Goal: Task Accomplishment & Management: Contribute content

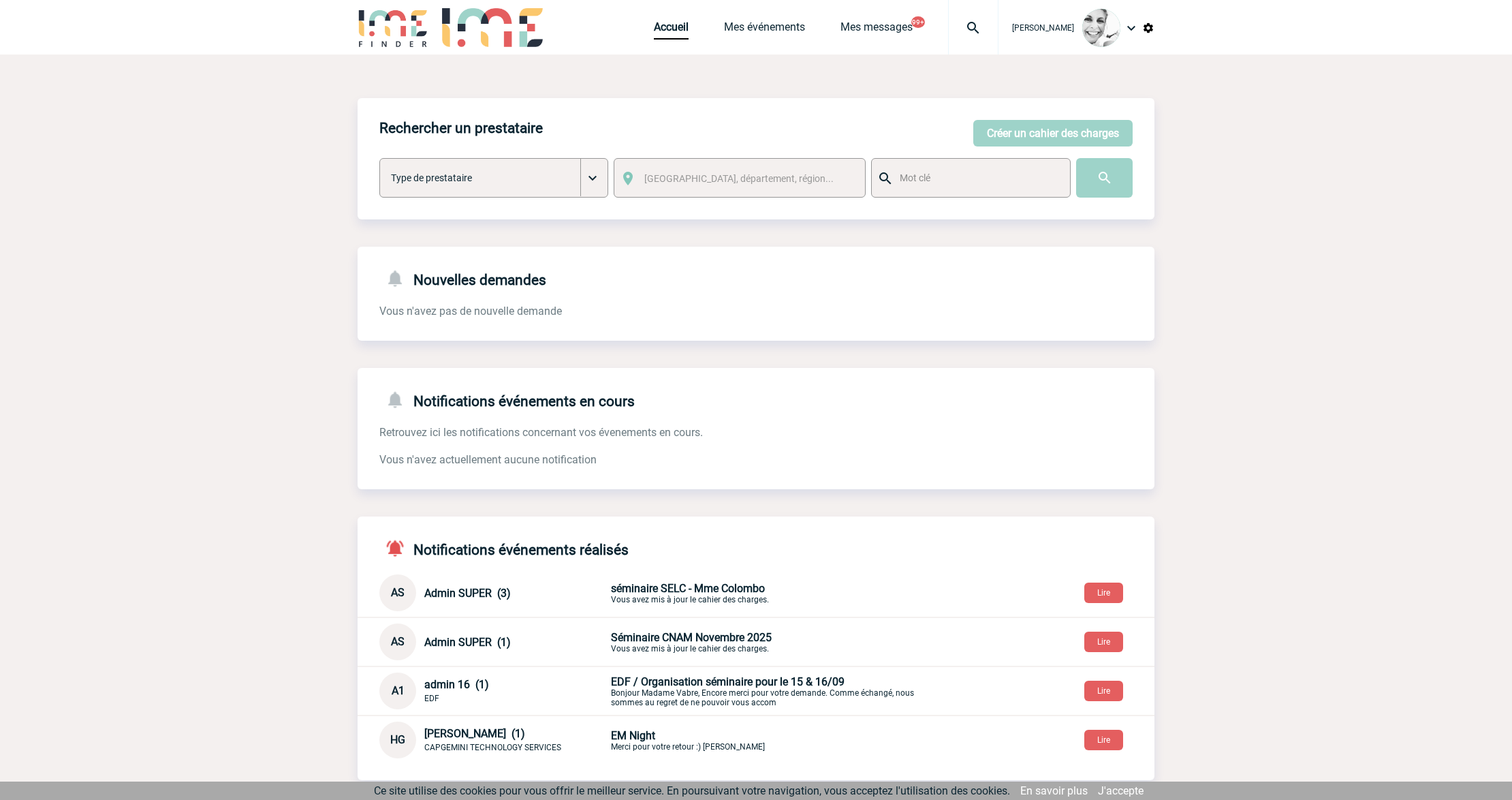
click at [979, 44] on div at bounding box center [973, 27] width 50 height 54
type input "2000421775"
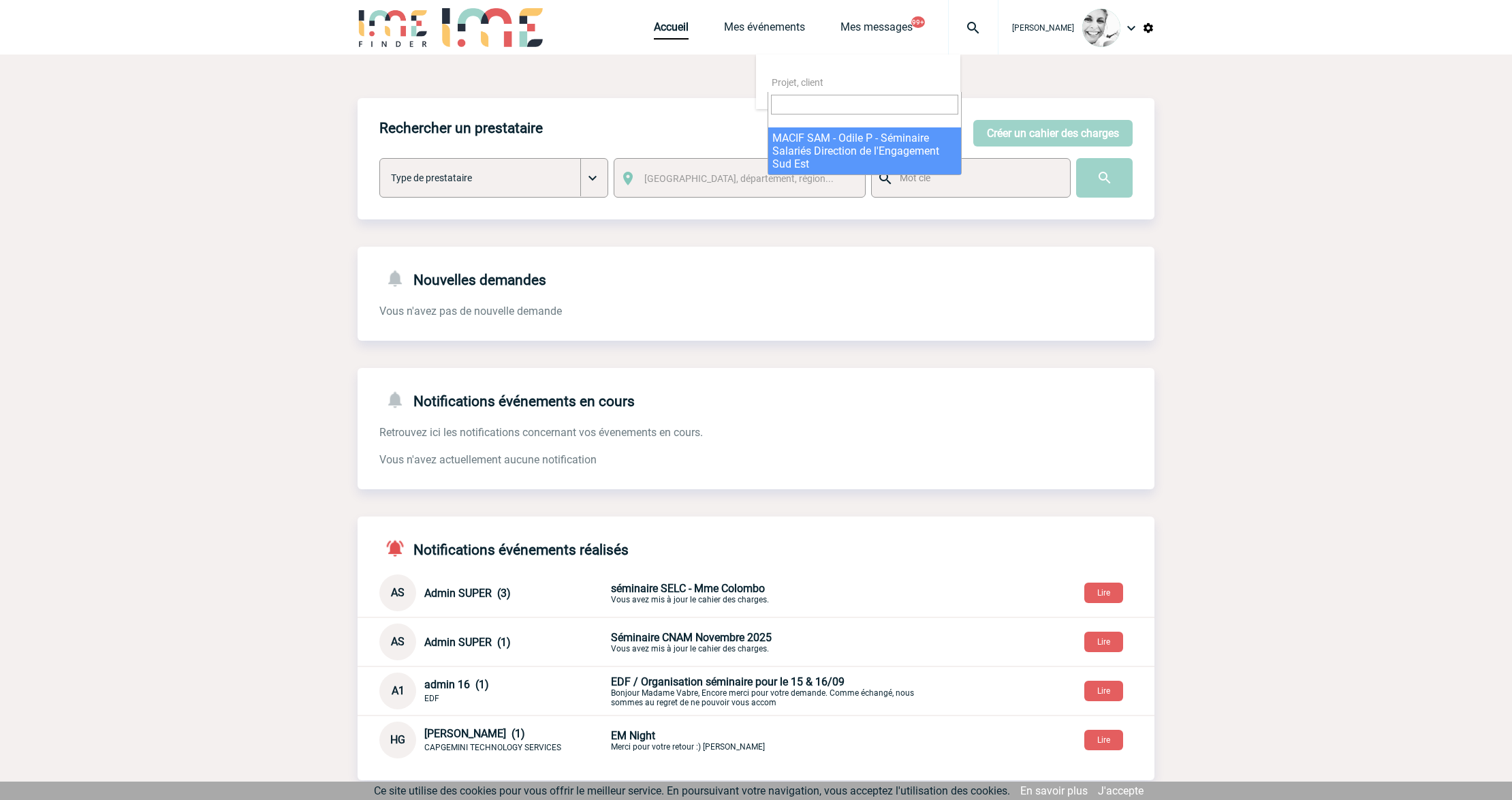
select select "21276"
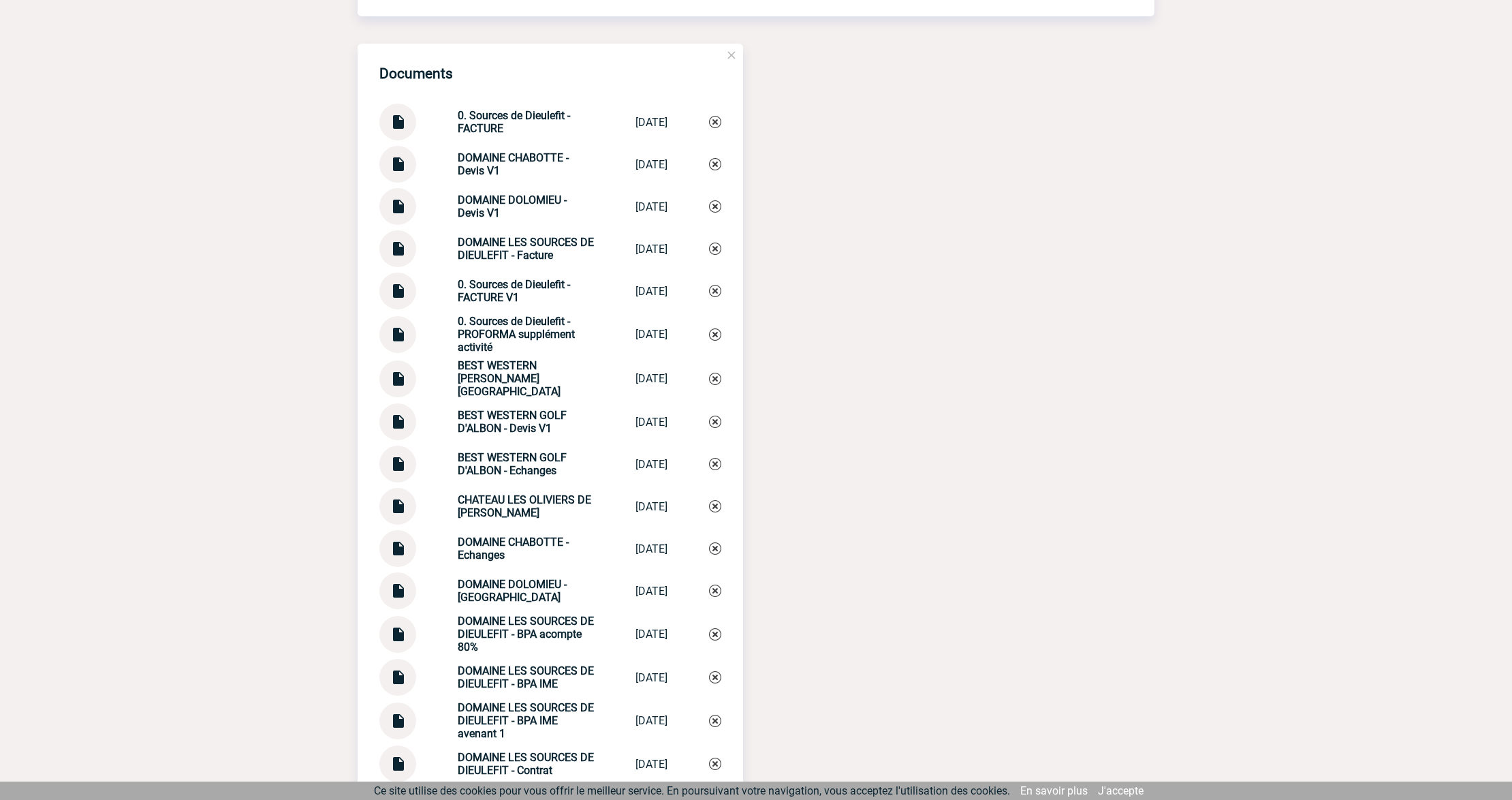
scroll to position [1363, 0]
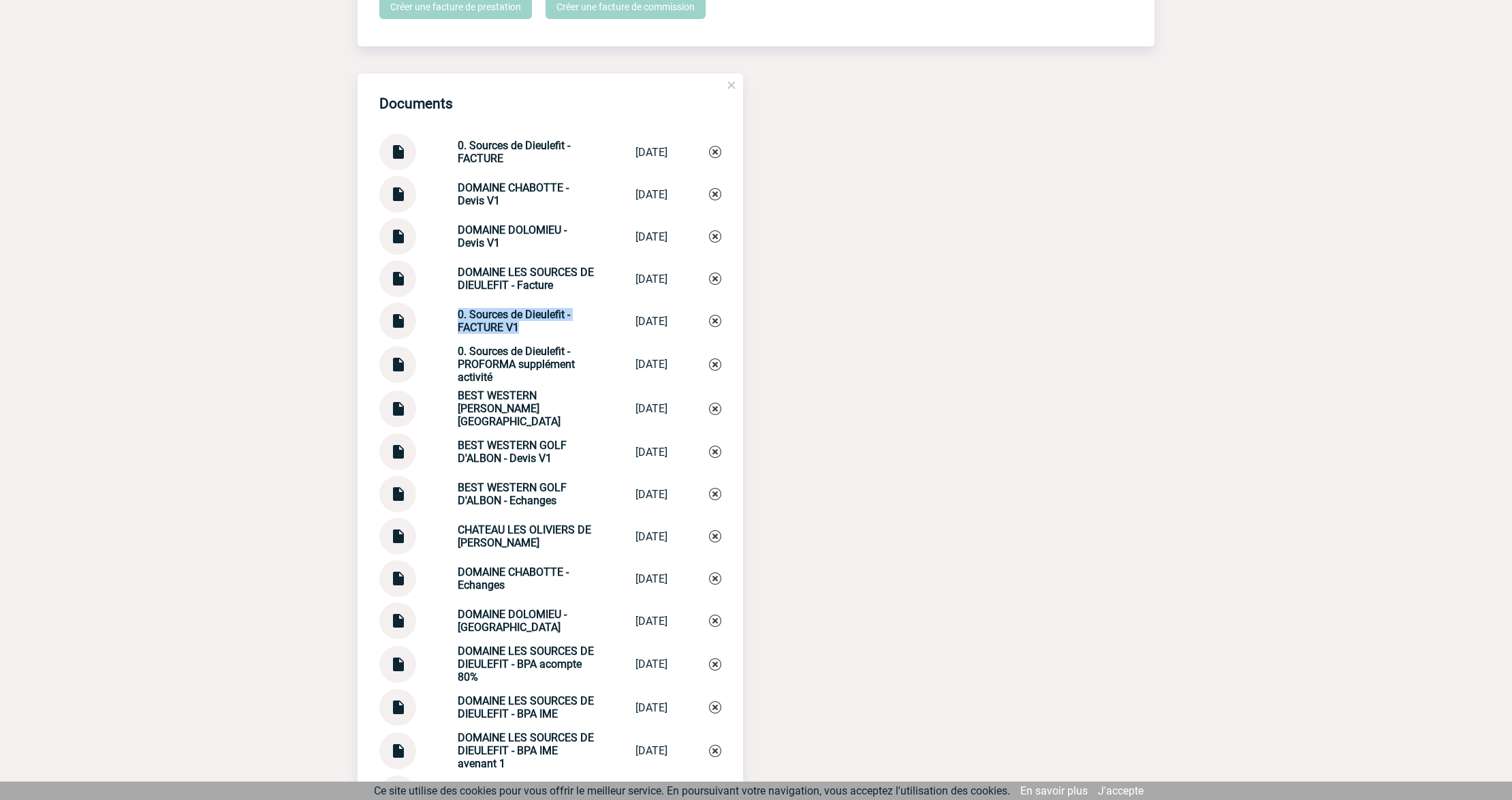
drag, startPoint x: 516, startPoint y: 330, endPoint x: 433, endPoint y: 313, distance: 84.7
click at [433, 313] on div "0. Sources de Dieulefit - FACTURE V1 0. Sources de D... 10/10/2025" at bounding box center [551, 320] width 342 height 37
copy strong "0. Sources de Dieulefit - FACTURE V1"
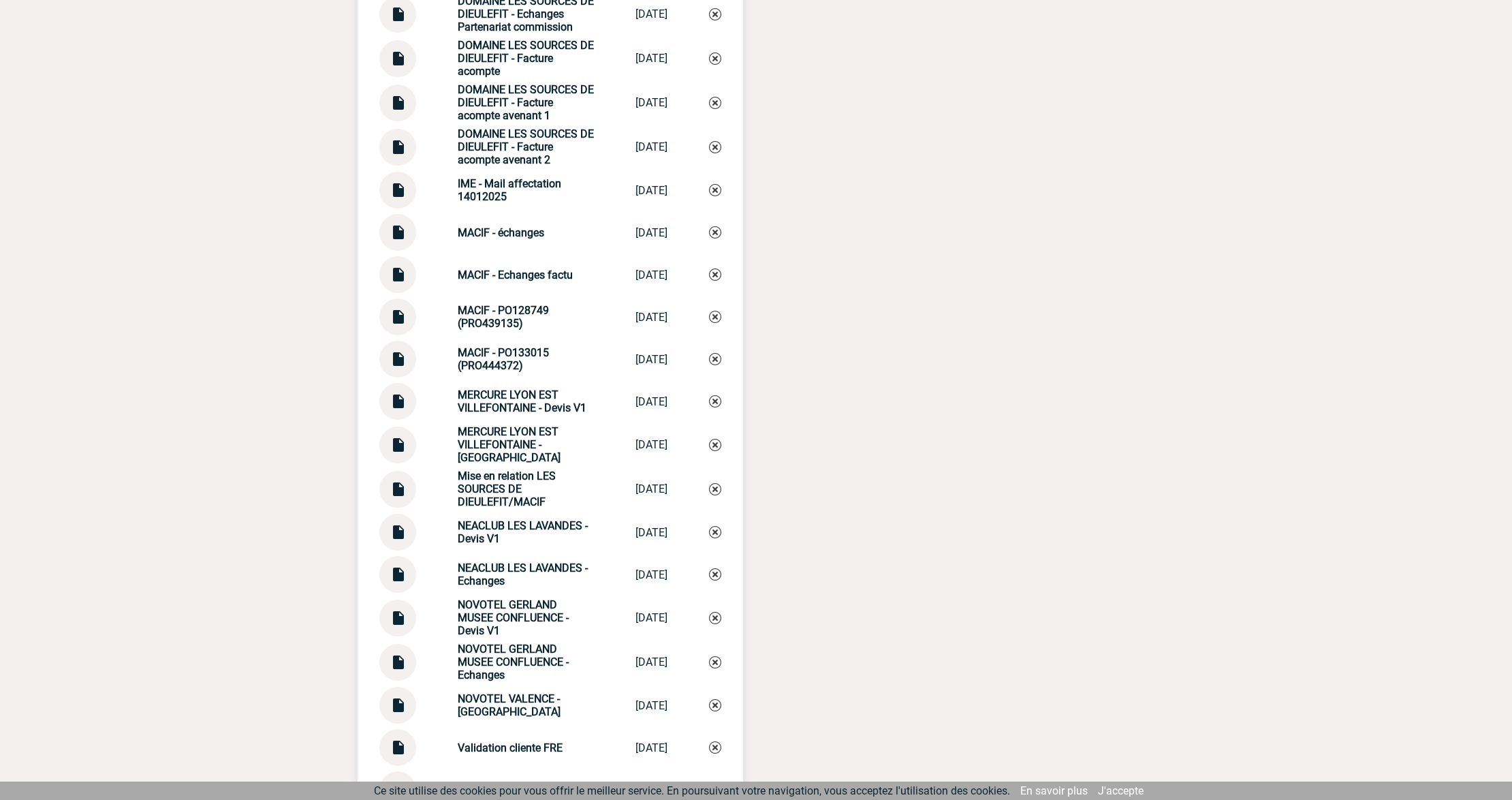
scroll to position [2815, 0]
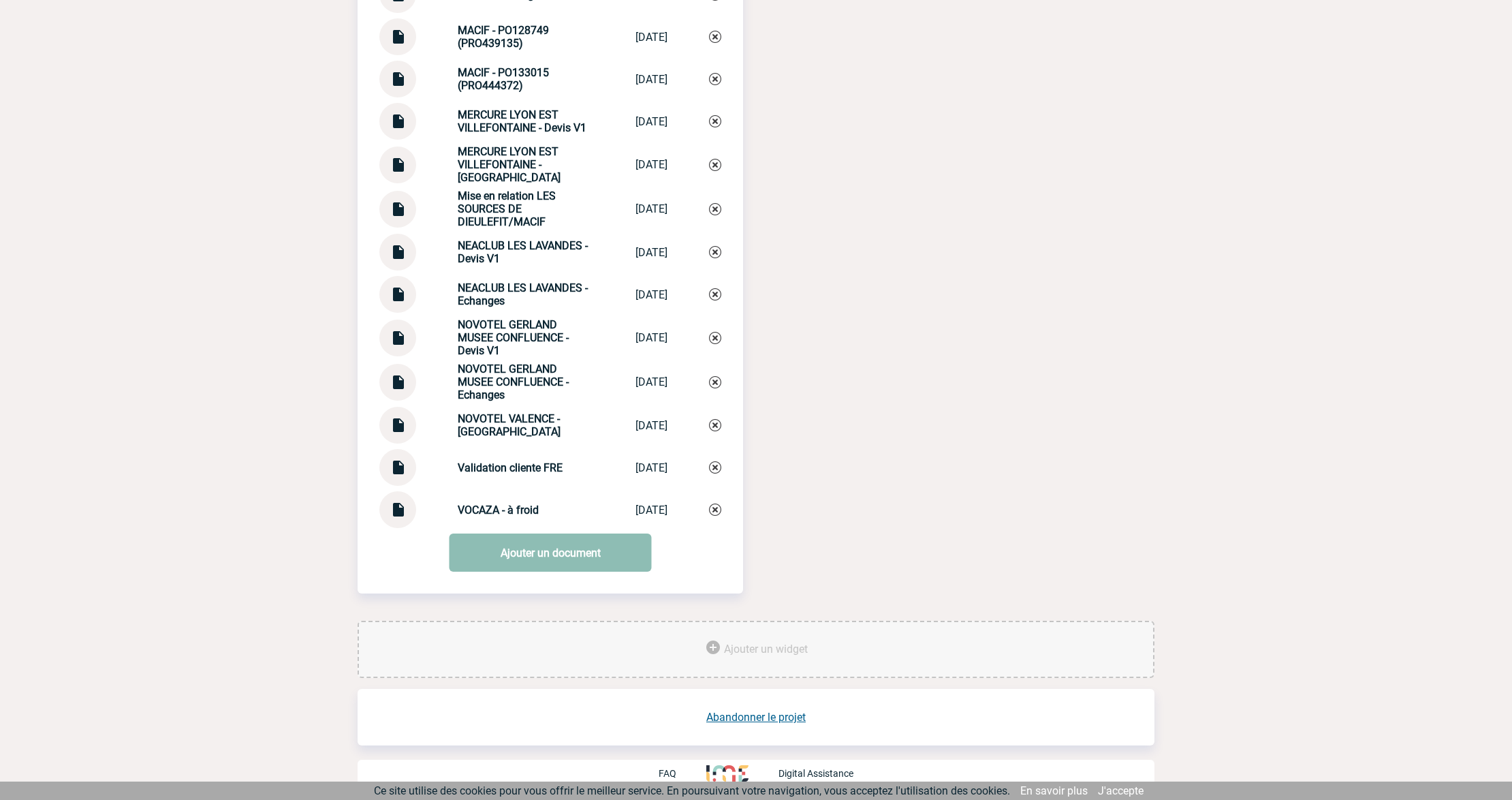
click at [499, 567] on link "Ajouter un document" at bounding box center [551, 552] width 203 height 39
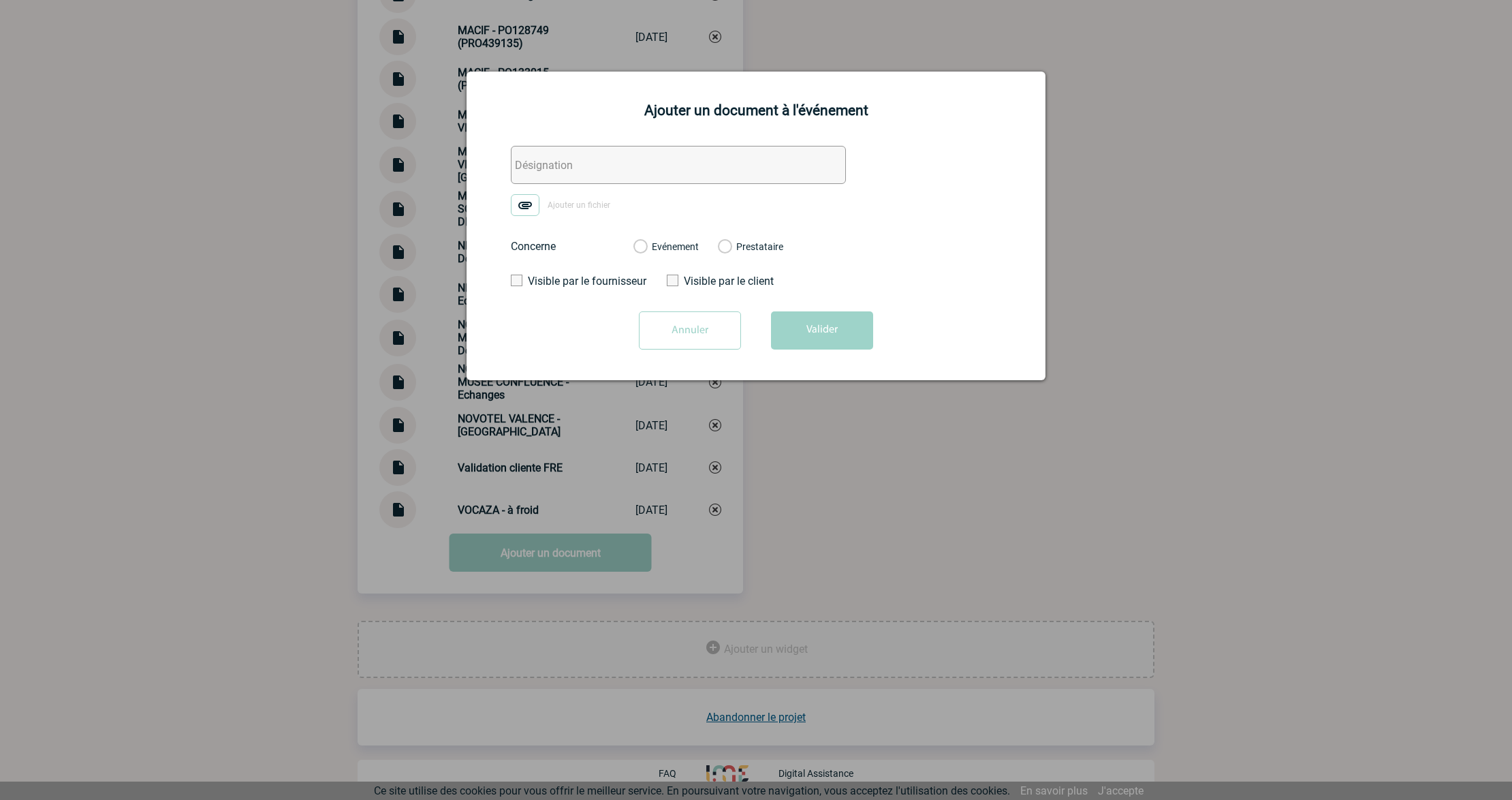
click at [563, 147] on input "text" at bounding box center [678, 164] width 335 height 39
paste input "0. Sources de Dieulefit - FACTURE V1"
drag, startPoint x: 670, startPoint y: 173, endPoint x: 886, endPoint y: 180, distance: 216.1
click at [885, 178] on form "0. Sources de Dieulefit - FACTURE V1 Ajouter un fichier Concerne Evénement Pres…" at bounding box center [756, 252] width 545 height 214
type input "0. Sources de Dieulefit - ECHANGES Facturation"
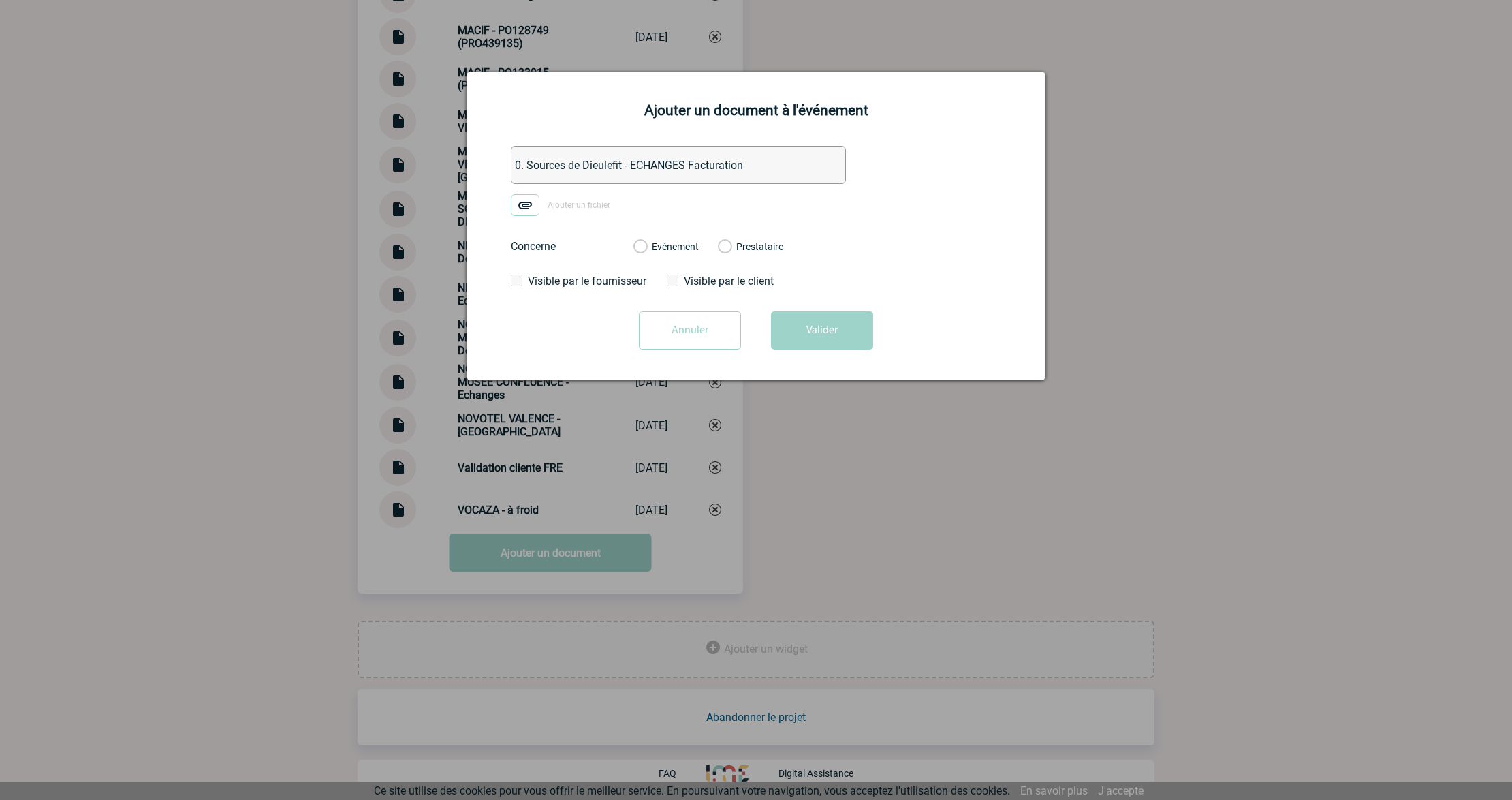
click at [535, 205] on img at bounding box center [525, 205] width 29 height 22
click at [0, 0] on input "Ajouter un fichier" at bounding box center [0, 0] width 0 height 0
click at [636, 250] on label "Evénement" at bounding box center [640, 247] width 13 height 12
click at [0, 0] on input "Evénement" at bounding box center [0, 0] width 0 height 0
click at [857, 345] on button "Valider" at bounding box center [822, 330] width 102 height 39
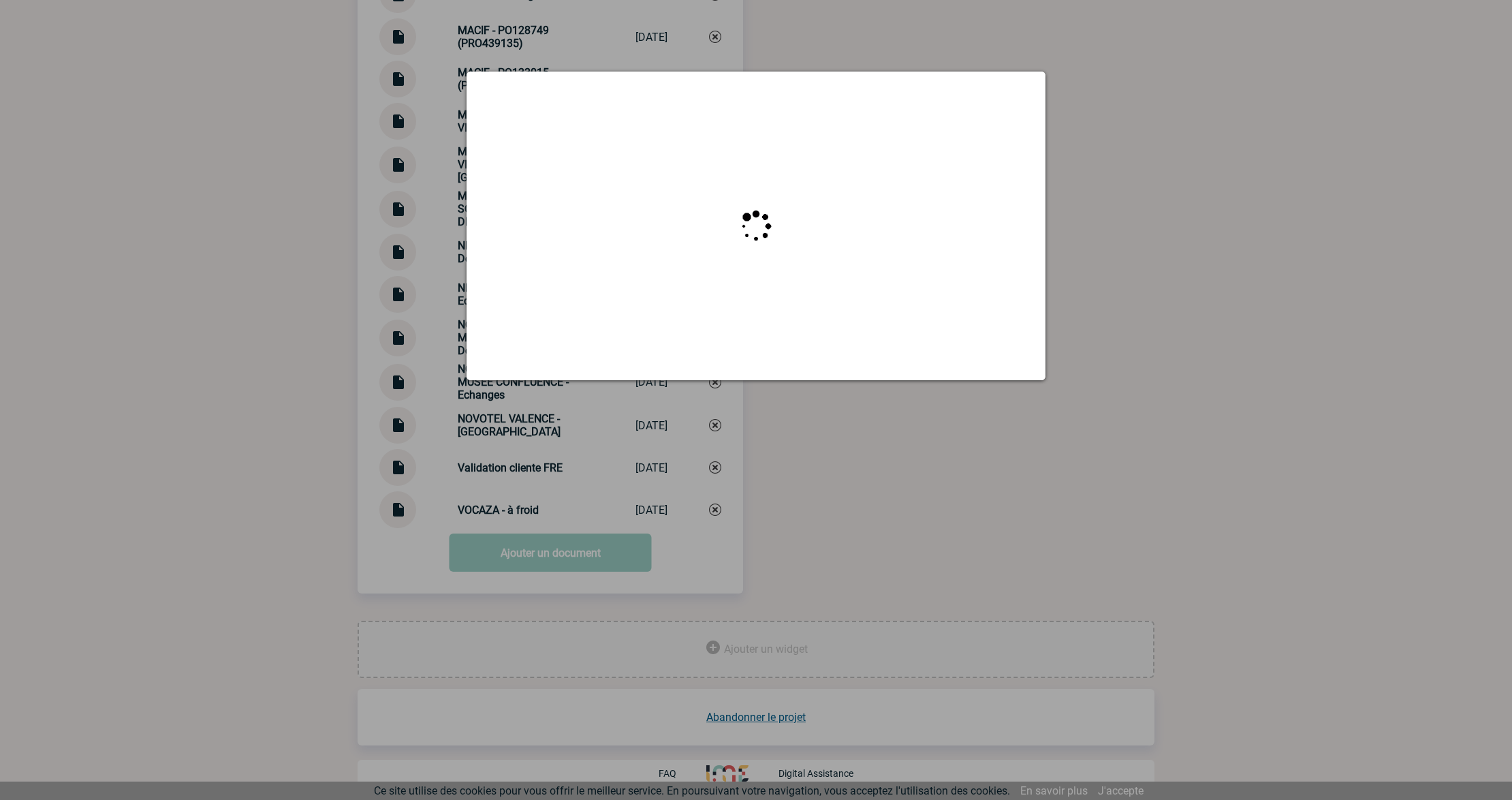
click at [1144, 203] on div at bounding box center [756, 400] width 1512 height 800
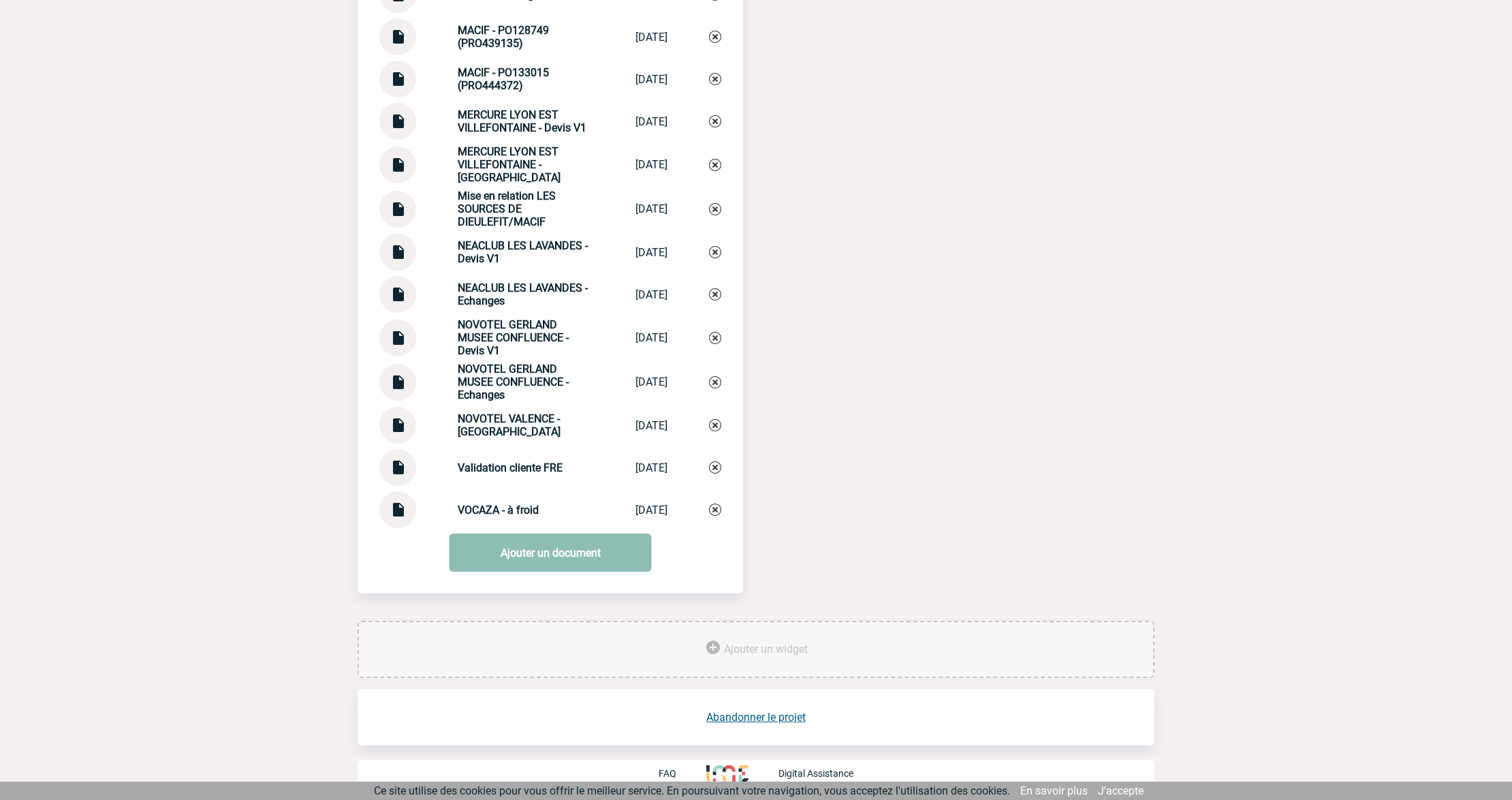
click at [507, 544] on link "Ajouter un document" at bounding box center [551, 552] width 203 height 39
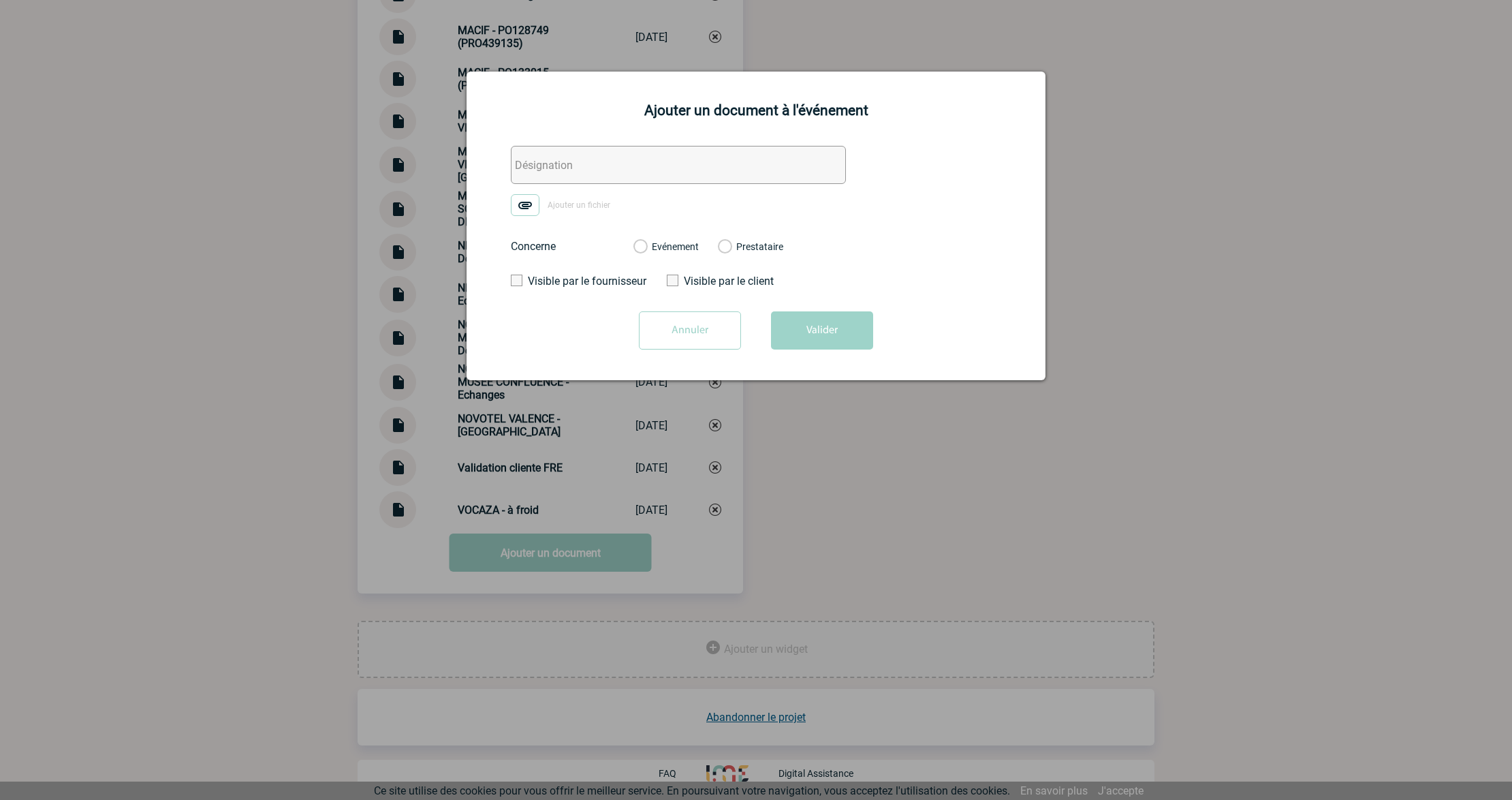
drag, startPoint x: 562, startPoint y: 158, endPoint x: 623, endPoint y: 173, distance: 62.8
click at [562, 158] on input "text" at bounding box center [678, 164] width 335 height 39
paste input "0. Sources de Dieulefit - FACTURE V1"
drag, startPoint x: 701, startPoint y: 161, endPoint x: 629, endPoint y: 167, distance: 72.2
click at [629, 167] on input "0. Sources de Dieulefit - FACTURE V1" at bounding box center [678, 164] width 335 height 39
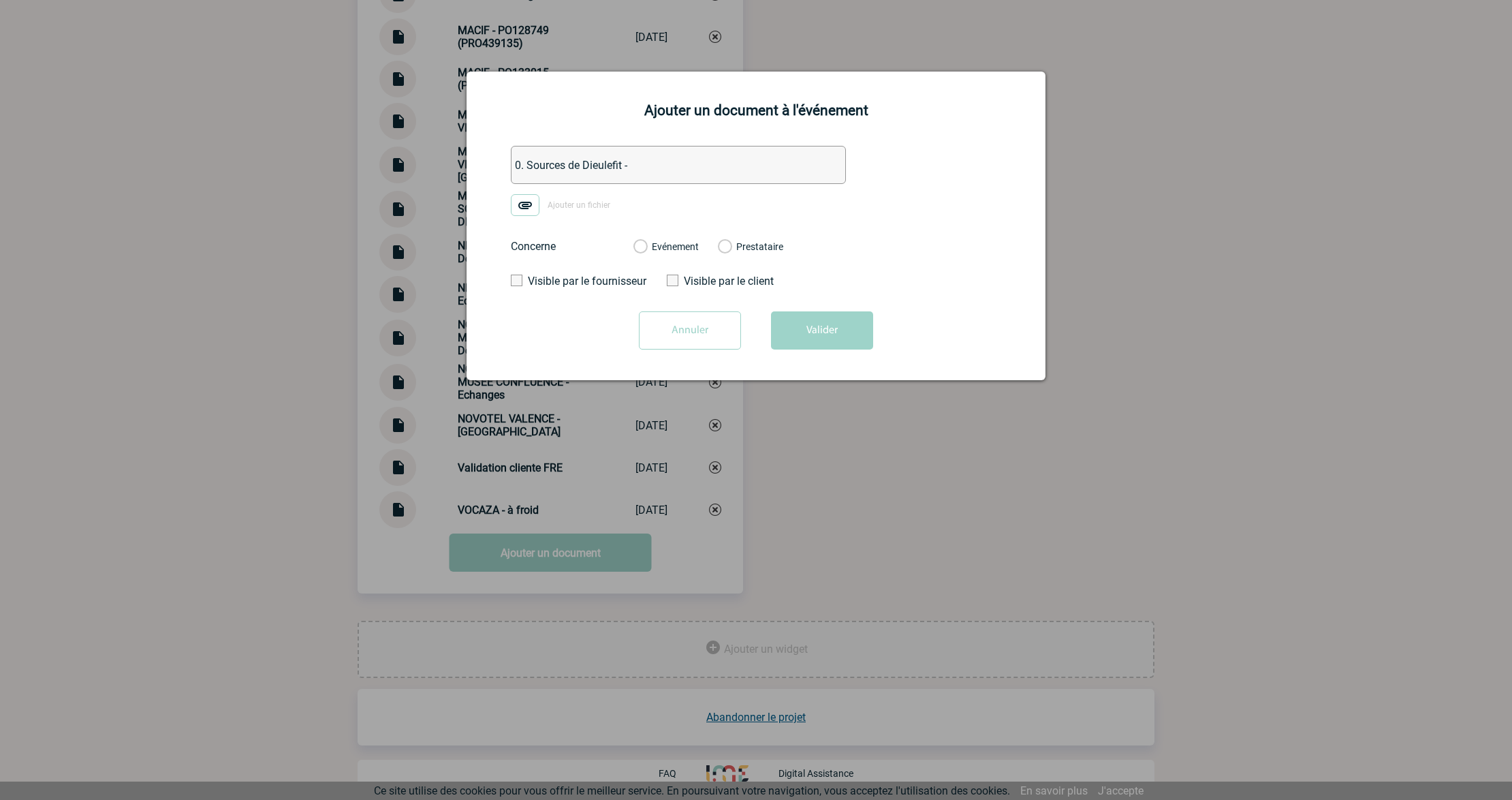
type input "0. Sources de Dieulefit - ECHANGES Facturation"
click at [527, 207] on img at bounding box center [525, 205] width 29 height 22
click at [0, 0] on input "Ajouter un fichier" at bounding box center [0, 0] width 0 height 0
click at [647, 249] on label "Evénement" at bounding box center [640, 247] width 13 height 12
click at [0, 0] on input "Evénement" at bounding box center [0, 0] width 0 height 0
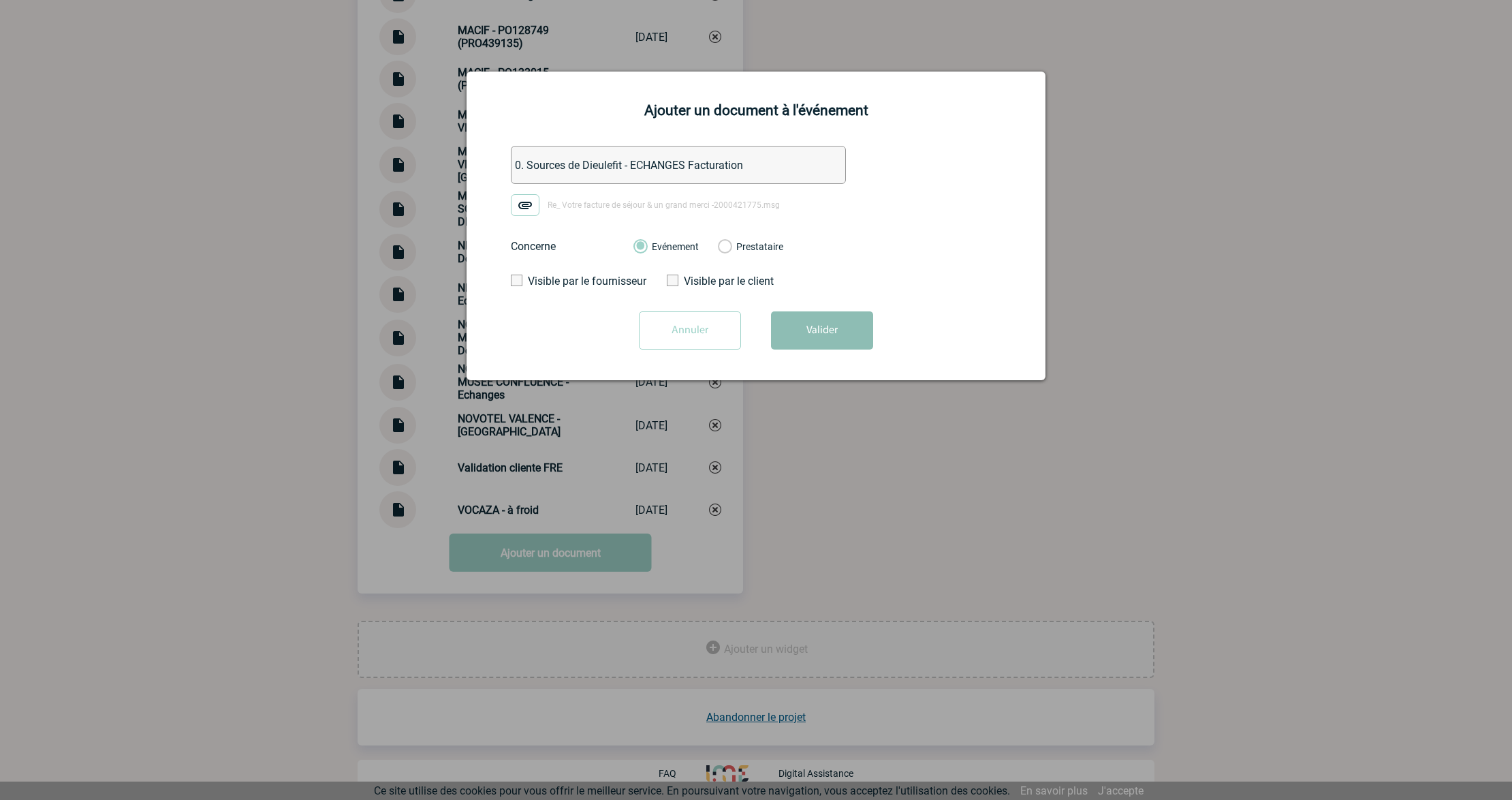
click at [810, 327] on button "Valider" at bounding box center [822, 330] width 102 height 39
